Goal: Transaction & Acquisition: Download file/media

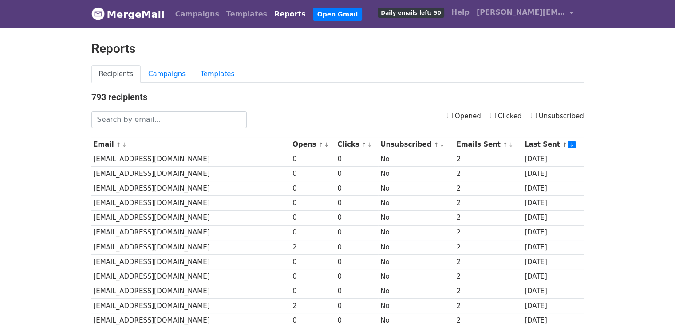
click at [495, 115] on input "Clicked" at bounding box center [493, 116] width 6 height 6
checkbox input "true"
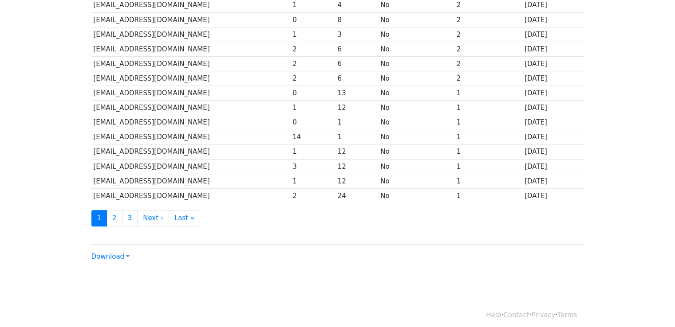
scroll to position [392, 0]
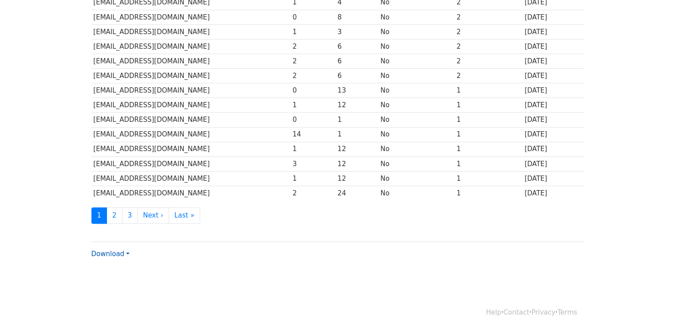
click at [114, 250] on link "Download" at bounding box center [110, 254] width 38 height 8
click at [120, 265] on link "CSV" at bounding box center [127, 271] width 70 height 14
